Goal: Task Accomplishment & Management: Use online tool/utility

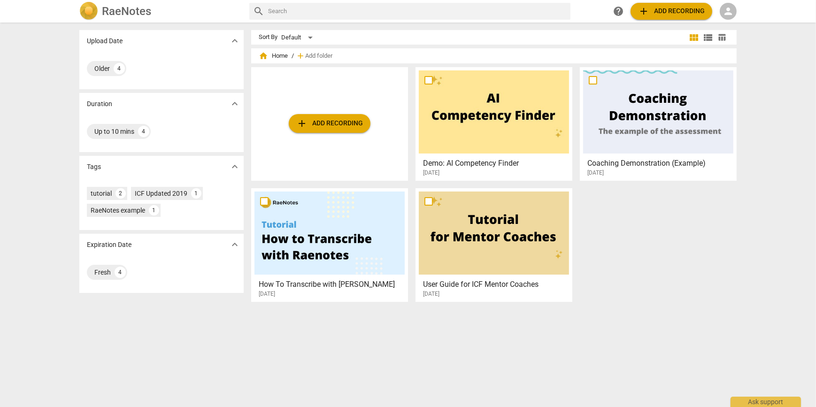
click at [729, 13] on span "person" at bounding box center [728, 11] width 11 height 11
click at [730, 25] on li "Login" at bounding box center [737, 22] width 34 height 23
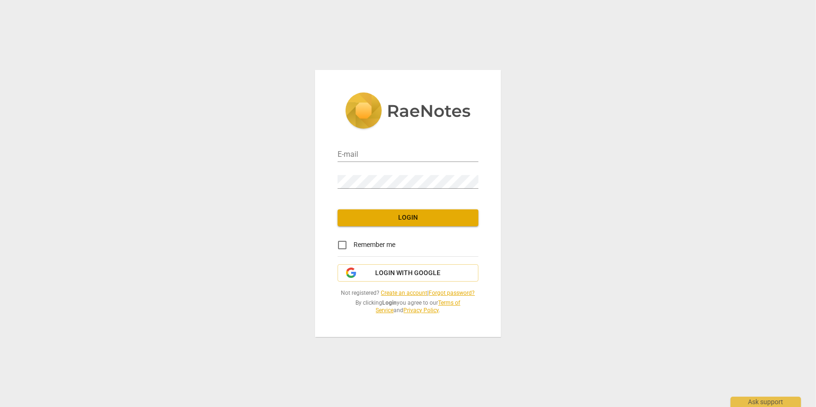
type input "[EMAIL_ADDRESS][DOMAIN_NAME]"
click at [390, 219] on span "Login" at bounding box center [408, 217] width 126 height 9
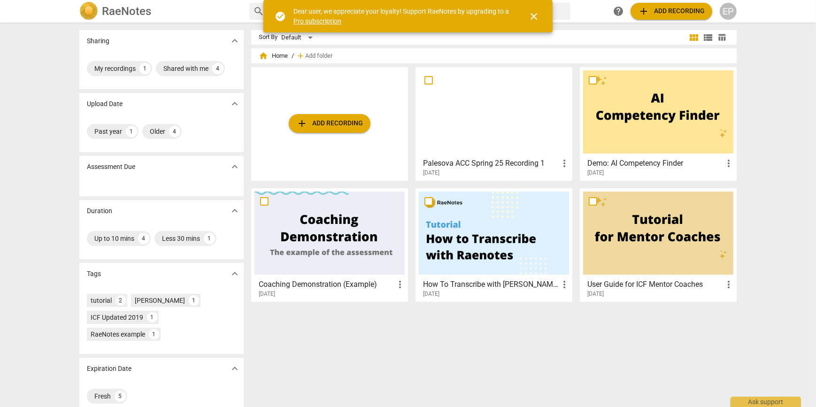
click at [536, 20] on span "close" at bounding box center [533, 16] width 11 height 11
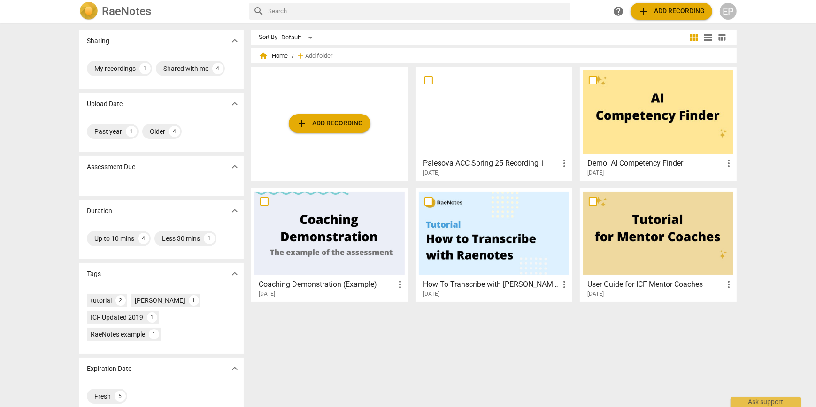
click at [506, 126] on div at bounding box center [494, 111] width 150 height 83
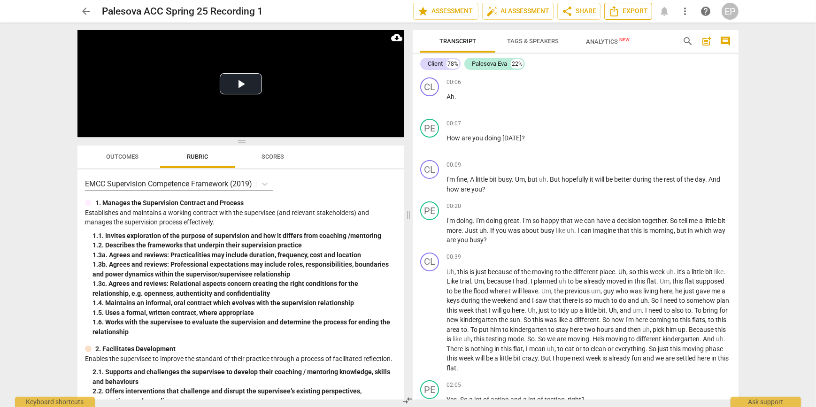
click at [634, 6] on span "Export" at bounding box center [628, 11] width 39 height 11
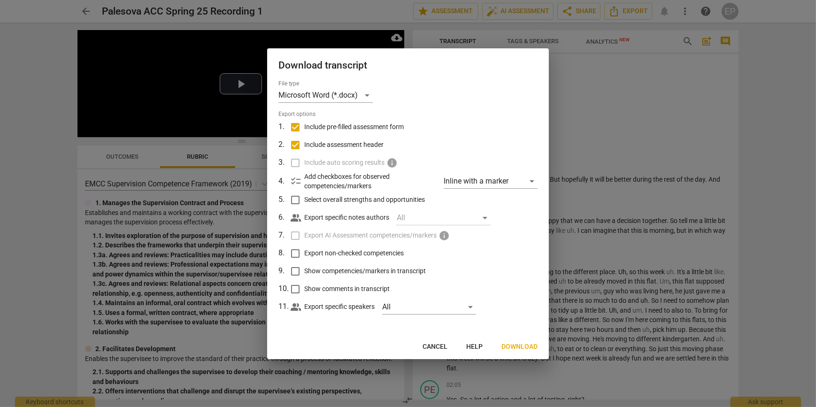
click at [438, 350] on span "Cancel" at bounding box center [435, 346] width 25 height 9
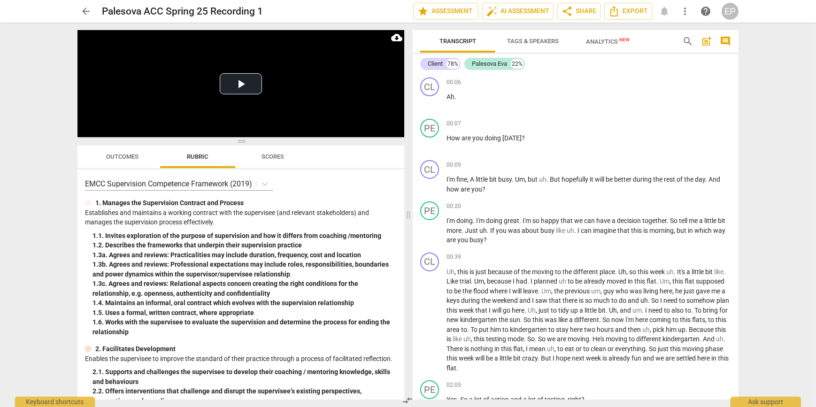
click at [85, 12] on span "arrow_back" at bounding box center [85, 11] width 11 height 11
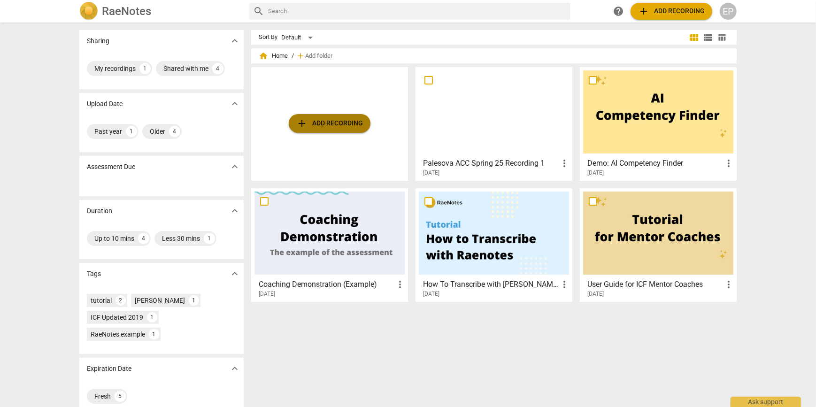
click at [332, 124] on span "add Add recording" at bounding box center [329, 123] width 67 height 11
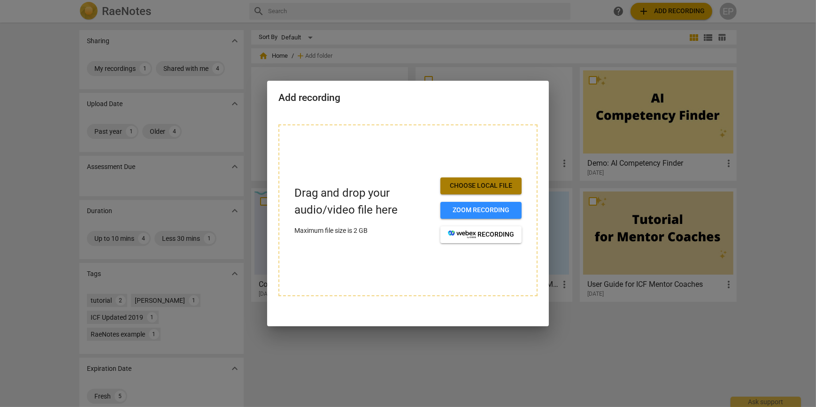
click at [472, 182] on span "Choose local file" at bounding box center [481, 185] width 66 height 9
click at [431, 51] on div at bounding box center [408, 203] width 816 height 407
